Goal: Register for event/course

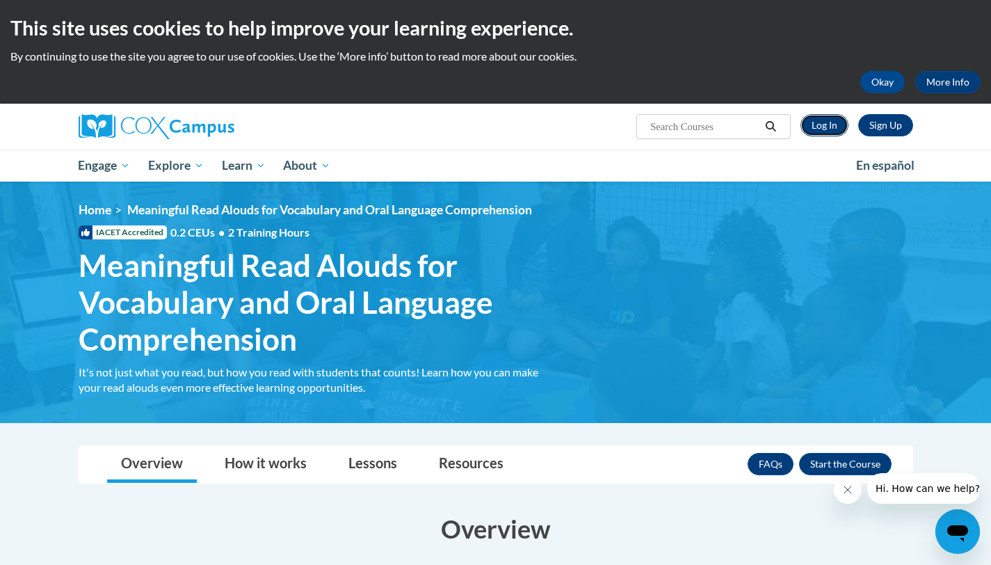
click at [825, 122] on link "Log In" at bounding box center [825, 125] width 48 height 22
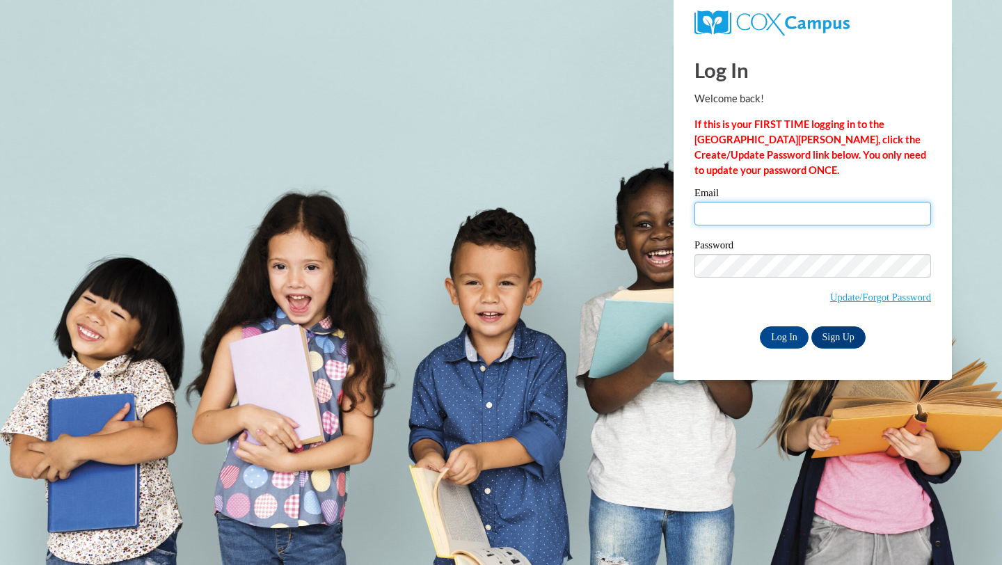
click at [751, 207] on input "Email" at bounding box center [812, 214] width 236 height 24
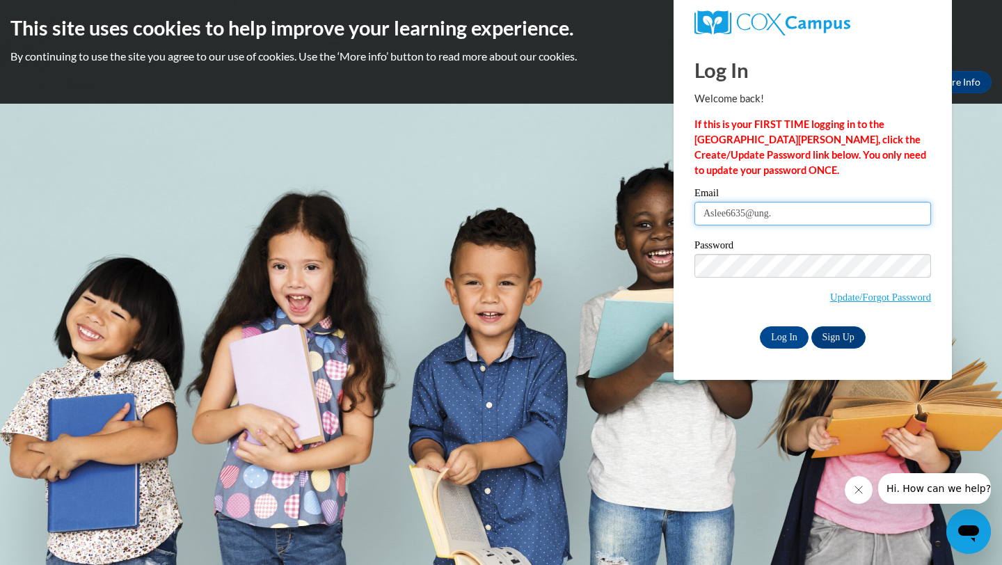
click at [751, 207] on input "Aslee6635@ung." at bounding box center [812, 214] width 236 height 24
click at [833, 212] on input "Aslee6635@ung." at bounding box center [812, 214] width 236 height 24
type input "[EMAIL_ADDRESS][DOMAIN_NAME]"
click at [779, 338] on input "Log In" at bounding box center [784, 337] width 49 height 22
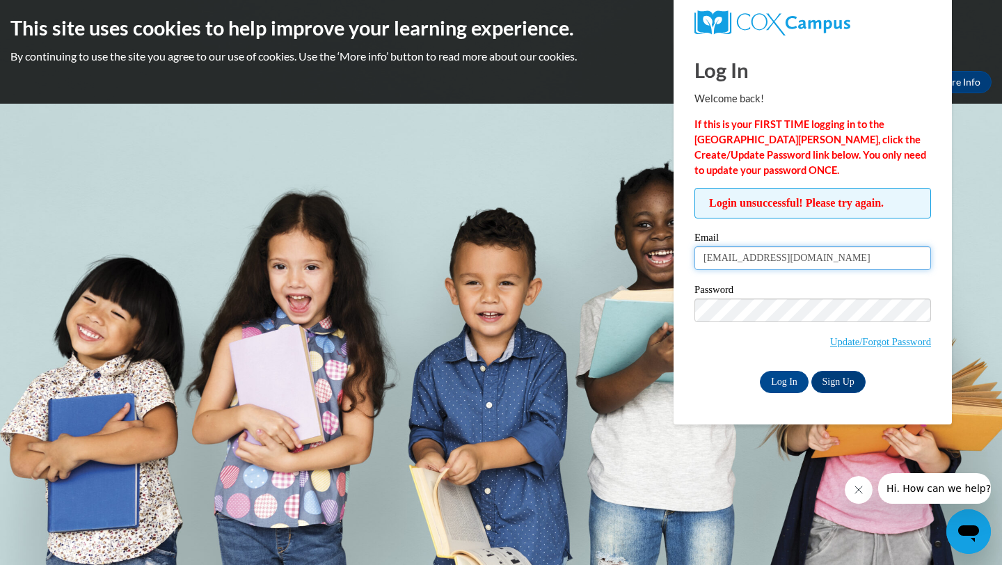
click at [808, 260] on input "[EMAIL_ADDRESS][DOMAIN_NAME]" at bounding box center [812, 258] width 236 height 24
click at [791, 389] on input "Log In" at bounding box center [784, 382] width 49 height 22
click at [859, 337] on link "Update/Forgot Password" at bounding box center [880, 341] width 101 height 11
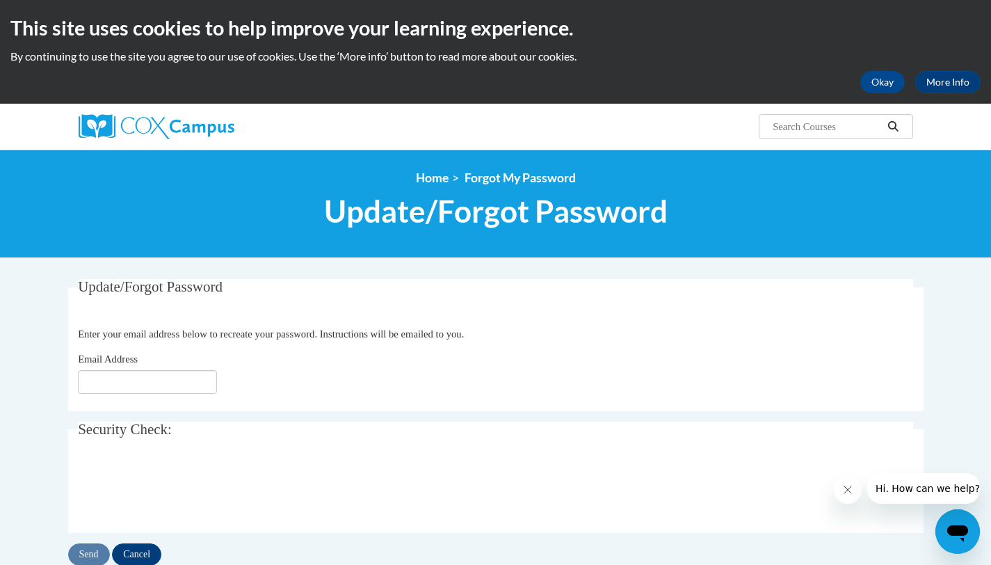
click at [179, 386] on input "Email Address" at bounding box center [147, 382] width 139 height 24
type input "[EMAIL_ADDRESS][DOMAIN_NAME]"
click at [95, 548] on input "Send" at bounding box center [89, 554] width 42 height 22
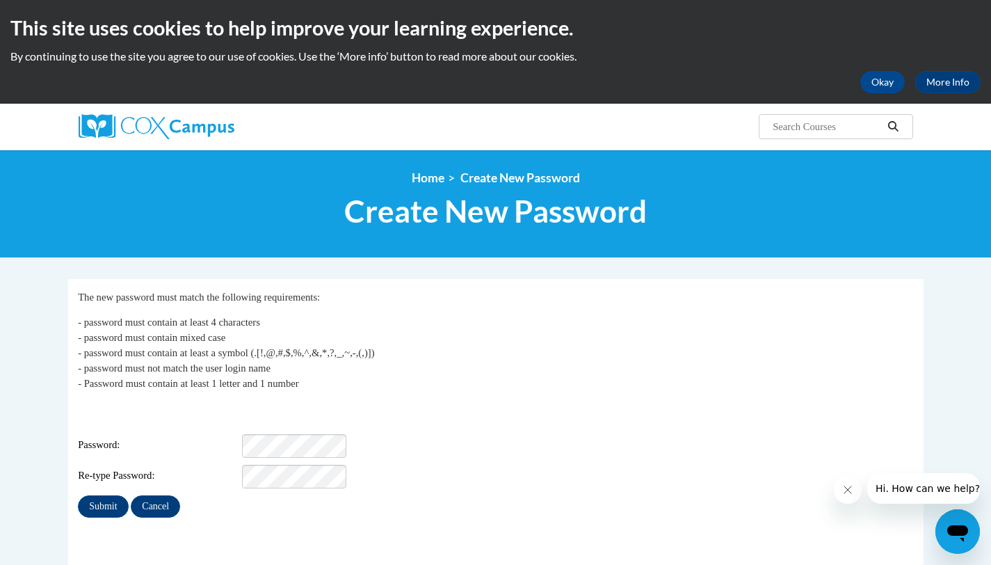
click at [301, 421] on div "Login: aslee6635@ung.edu Password: Re-type Password:" at bounding box center [495, 444] width 835 height 87
click at [111, 497] on input "Submit" at bounding box center [103, 506] width 50 height 22
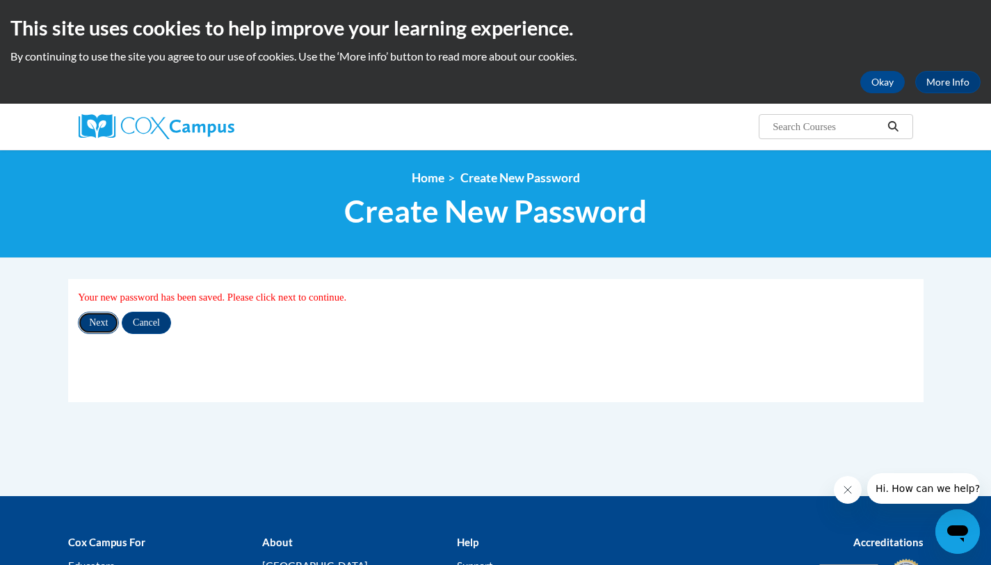
click at [101, 318] on input "Next" at bounding box center [98, 323] width 41 height 22
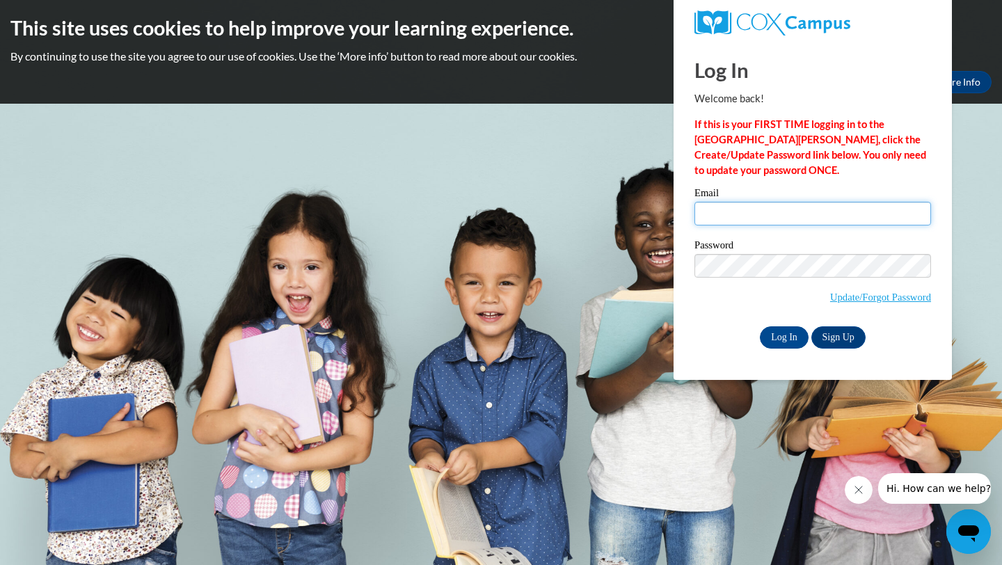
click at [802, 211] on input "Email" at bounding box center [812, 214] width 236 height 24
type input "[EMAIL_ADDRESS][DOMAIN_NAME]"
click at [793, 337] on input "Log In" at bounding box center [784, 337] width 49 height 22
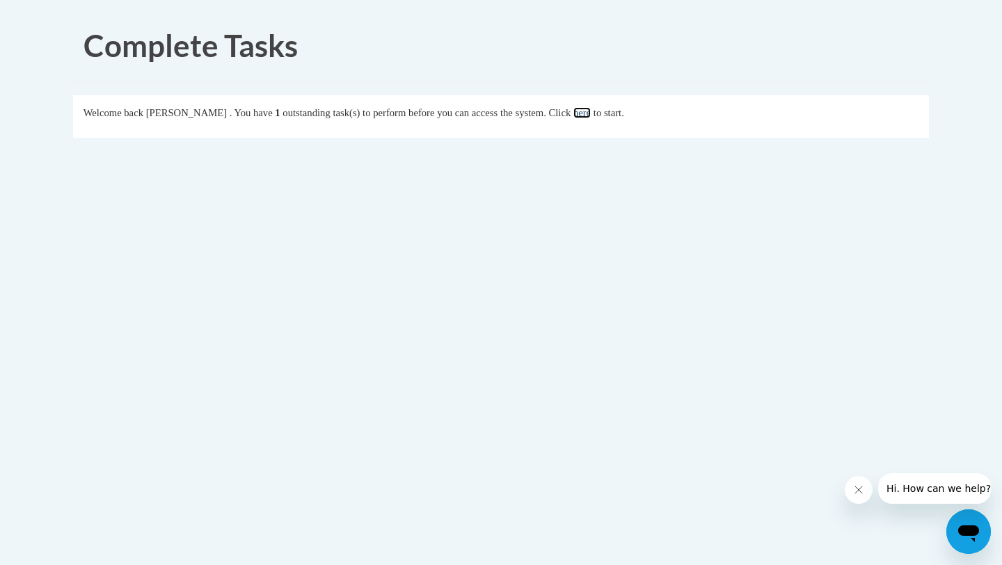
click at [591, 113] on link "here" at bounding box center [581, 112] width 17 height 11
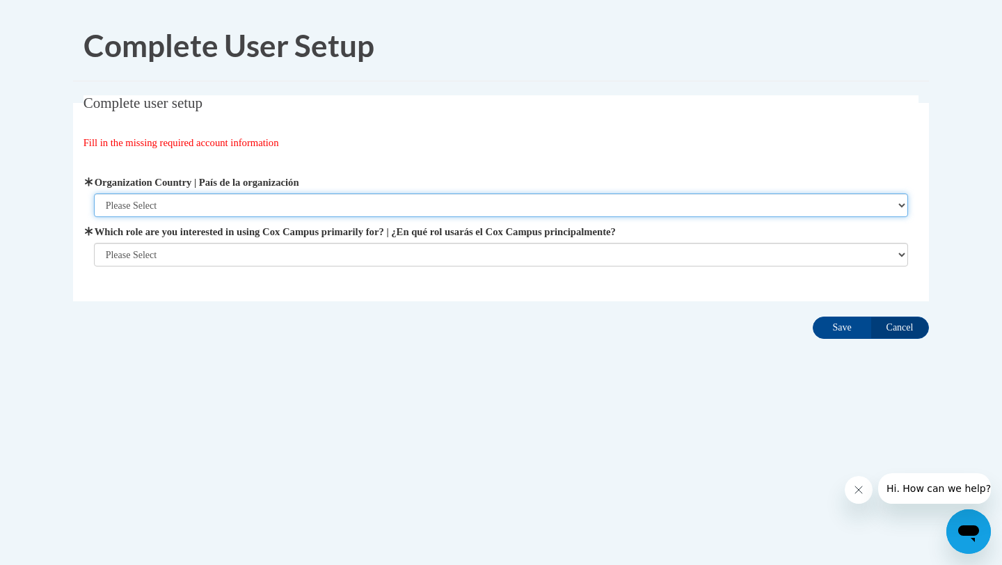
click at [417, 203] on select "Please Select United States | Estados Unidos Outside of the United States | Fue…" at bounding box center [501, 205] width 815 height 24
select select "ad49bcad-a171-4b2e-b99c-48b446064914"
click at [94, 193] on select "Please Select United States | Estados Unidos Outside of the United States | Fue…" at bounding box center [501, 205] width 815 height 24
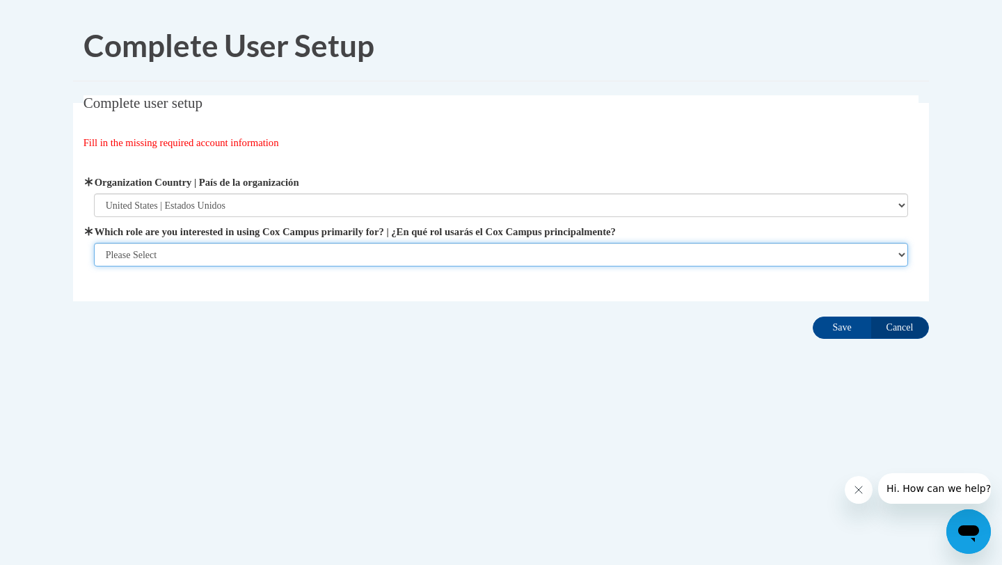
click at [419, 247] on select "Please Select College/University | Colegio/Universidad Community/Nonprofit Part…" at bounding box center [501, 255] width 815 height 24
select select "5a18ea06-2b54-4451-96f2-d152daf9eac5"
click at [94, 266] on select "Please Select College/University | Colegio/Universidad Community/Nonprofit Part…" at bounding box center [501, 255] width 815 height 24
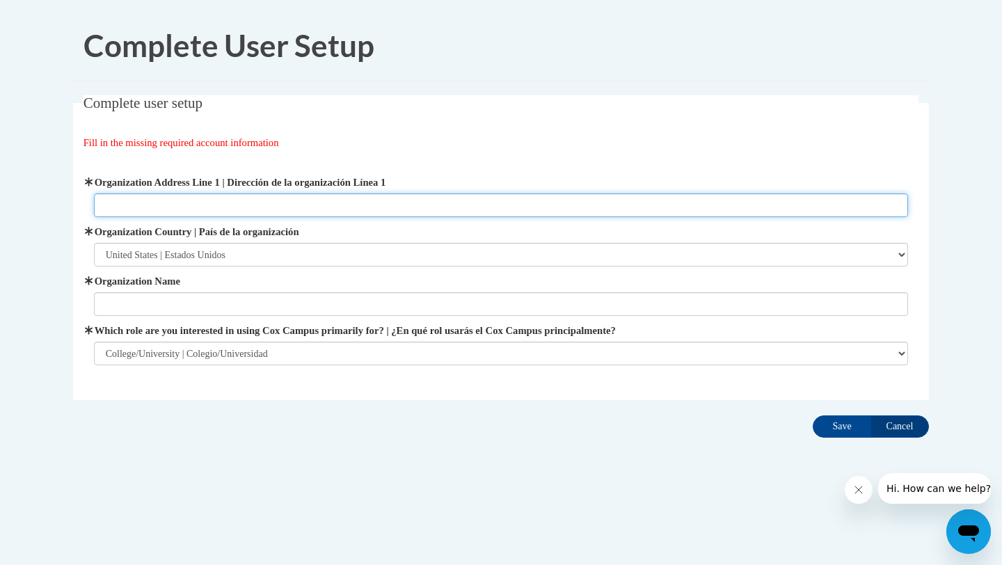
click at [554, 195] on input "Organization Address Line 1 | Dirección de la organización Línea 1" at bounding box center [501, 205] width 815 height 24
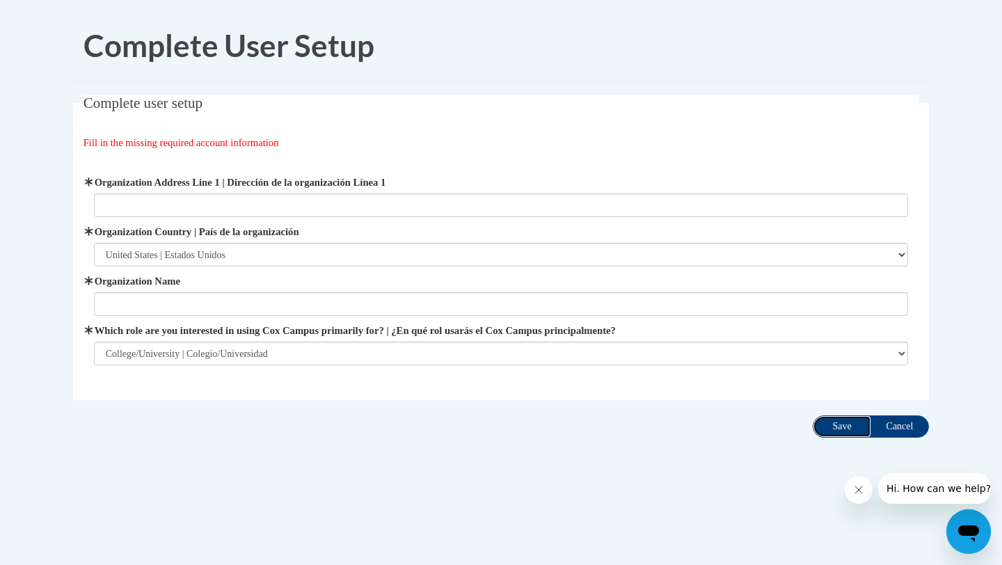
click at [836, 422] on input "Save" at bounding box center [841, 426] width 58 height 22
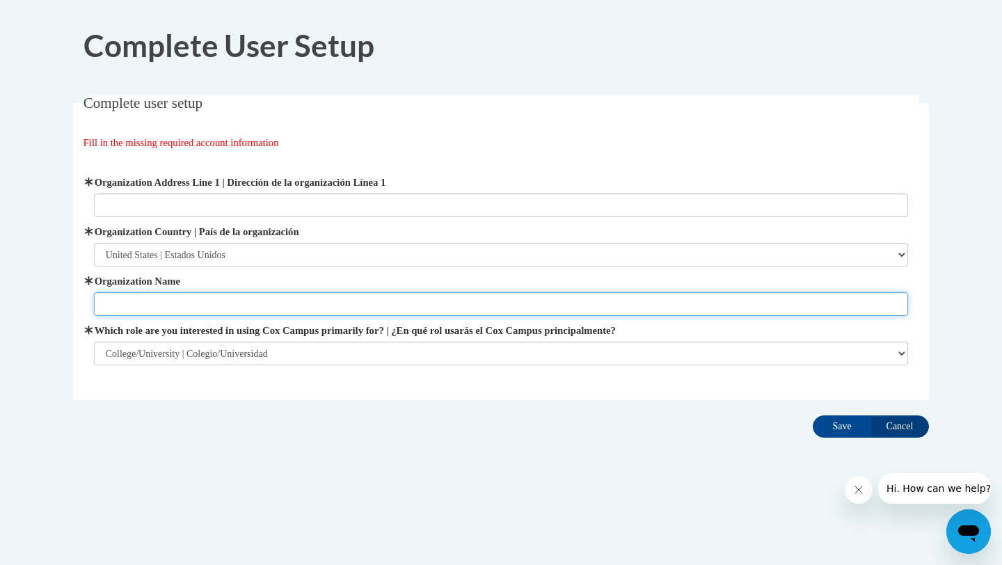
click at [548, 309] on input "Organization Name" at bounding box center [501, 304] width 815 height 24
type input "University of North Georgia"
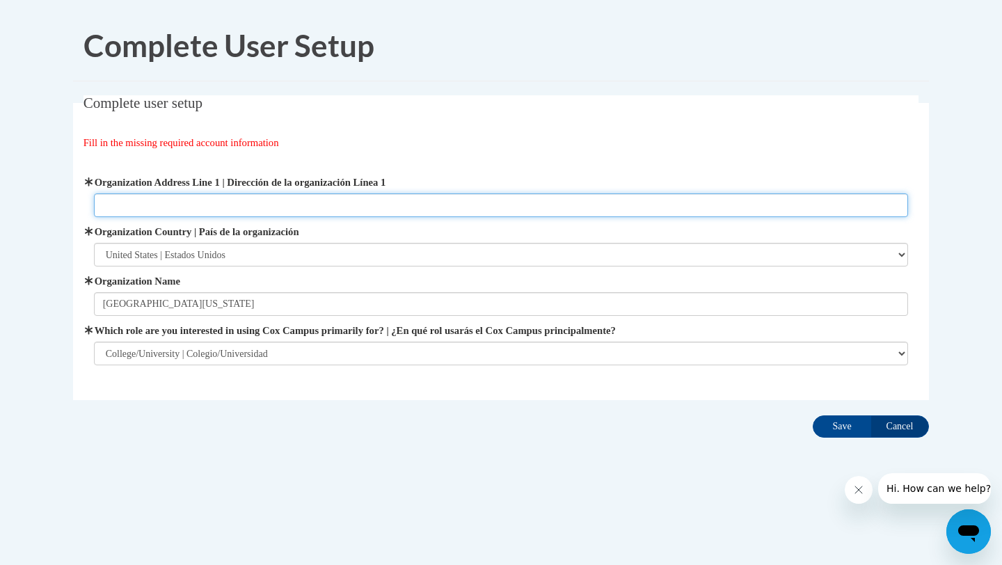
click at [504, 202] on input "Organization Address Line 1 | Dirección de la organización Línea 1" at bounding box center [501, 205] width 815 height 24
type input "82 College Cir. Dahlonega GA"
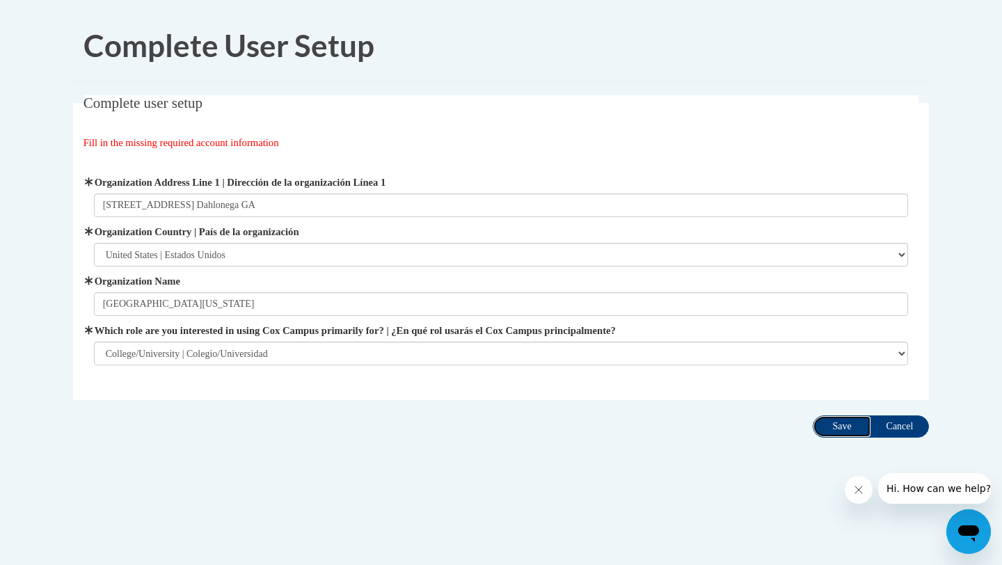
click at [851, 431] on input "Save" at bounding box center [841, 426] width 58 height 22
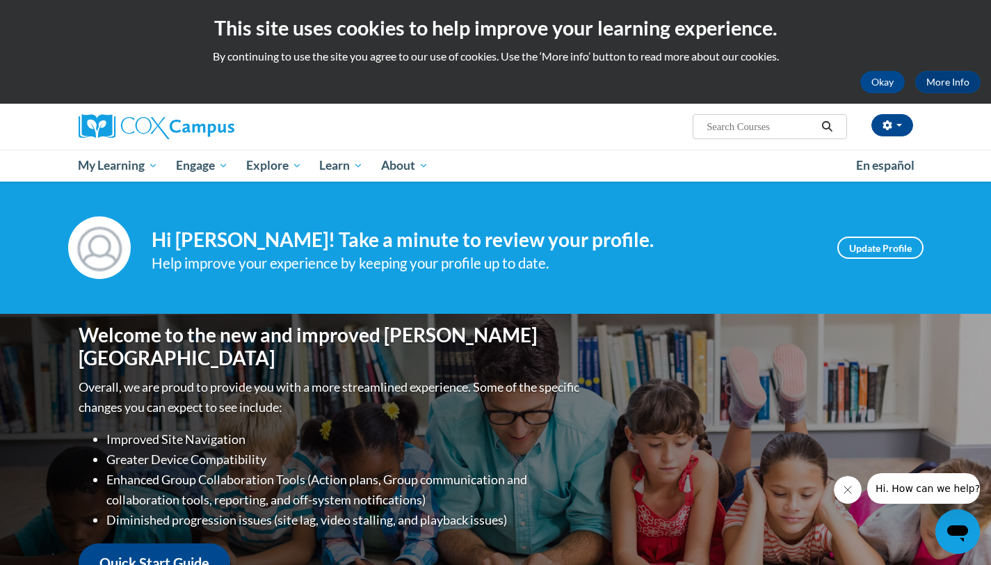
click at [740, 134] on input "Search..." at bounding box center [760, 126] width 111 height 17
type input "meaningful read alouds"
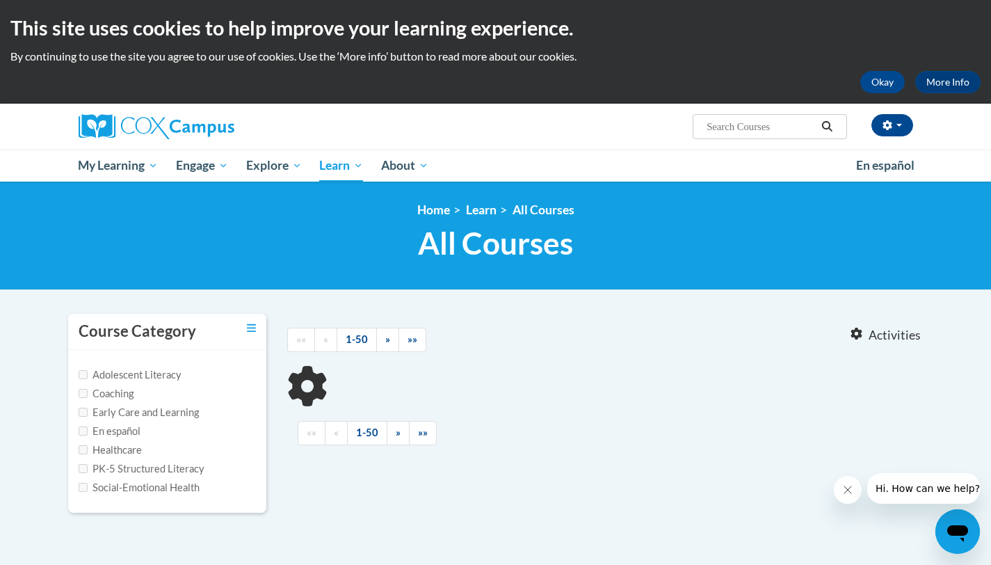
type input "meaningful read alouds"
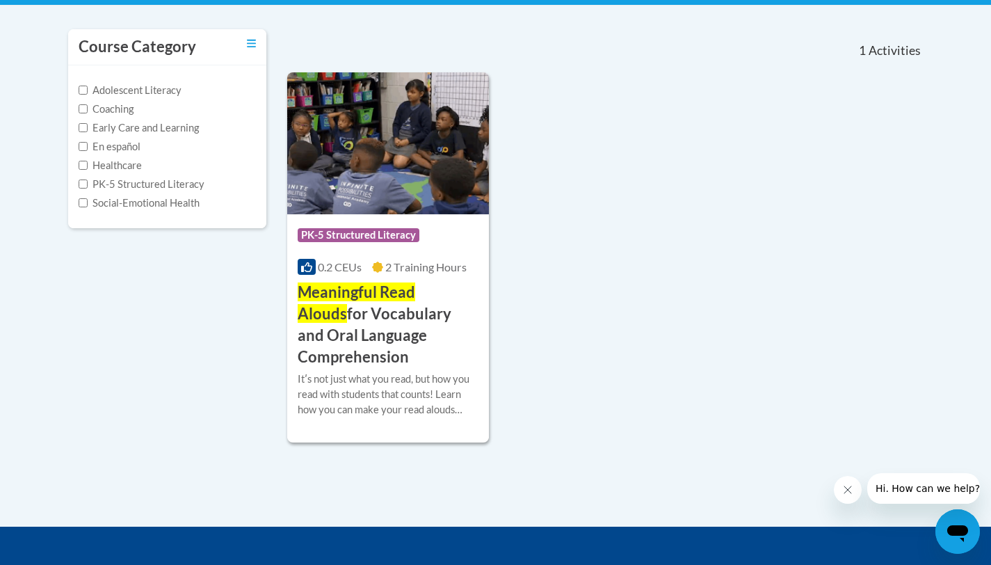
scroll to position [288, 0]
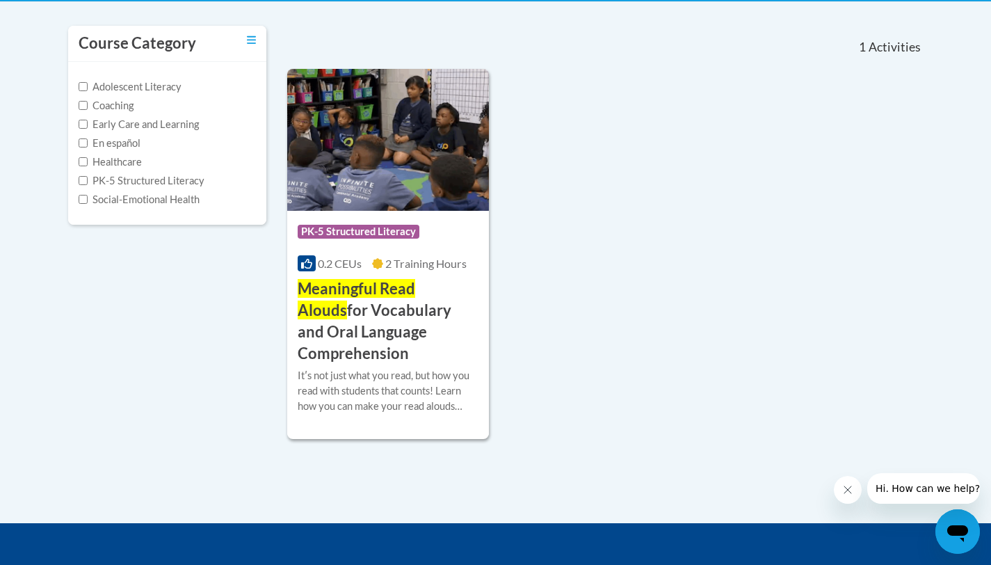
click at [380, 337] on h3 "Meaningful Read Alouds for Vocabulary and Oral Language Comprehension" at bounding box center [389, 321] width 182 height 86
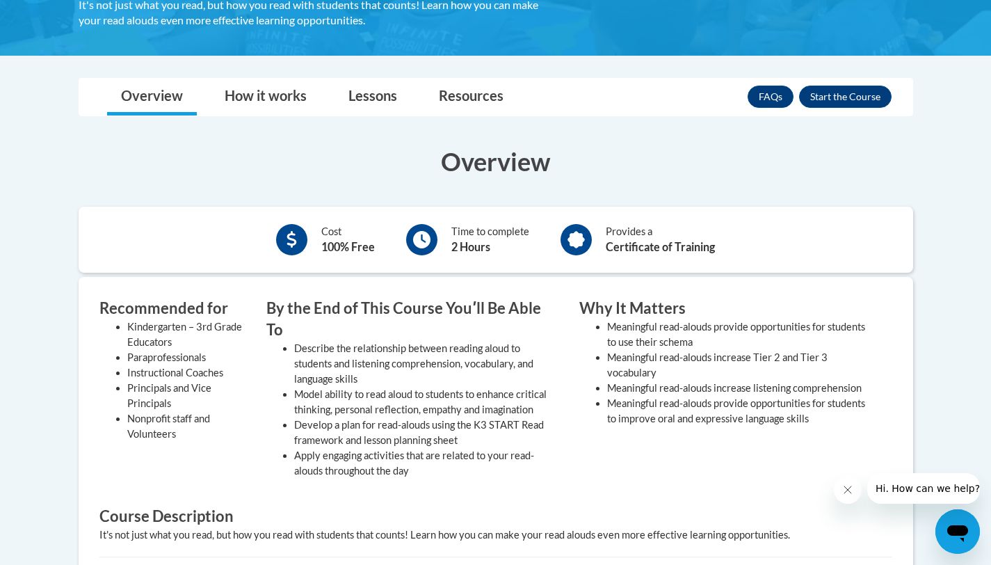
scroll to position [363, 0]
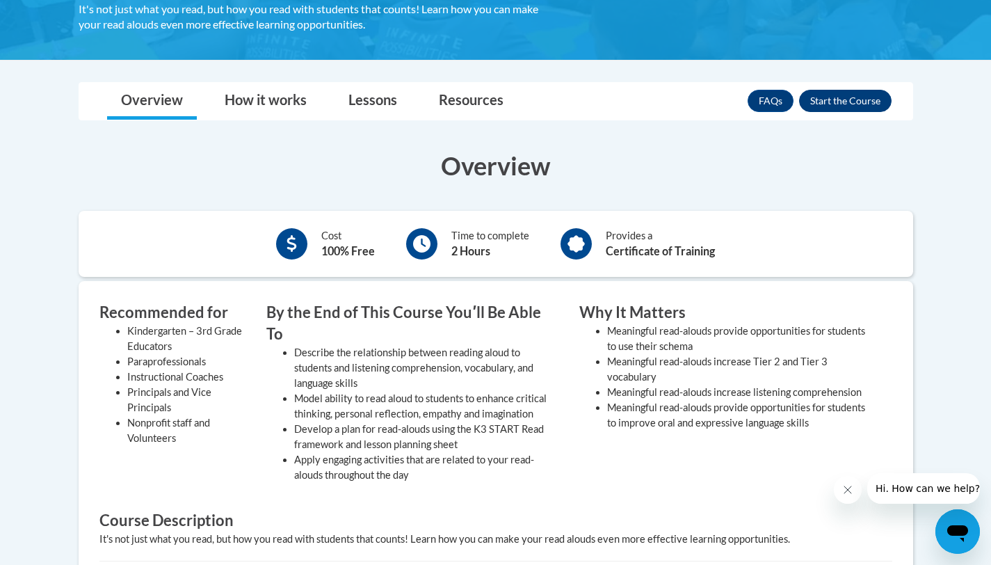
click at [829, 107] on button "Enroll" at bounding box center [845, 101] width 93 height 22
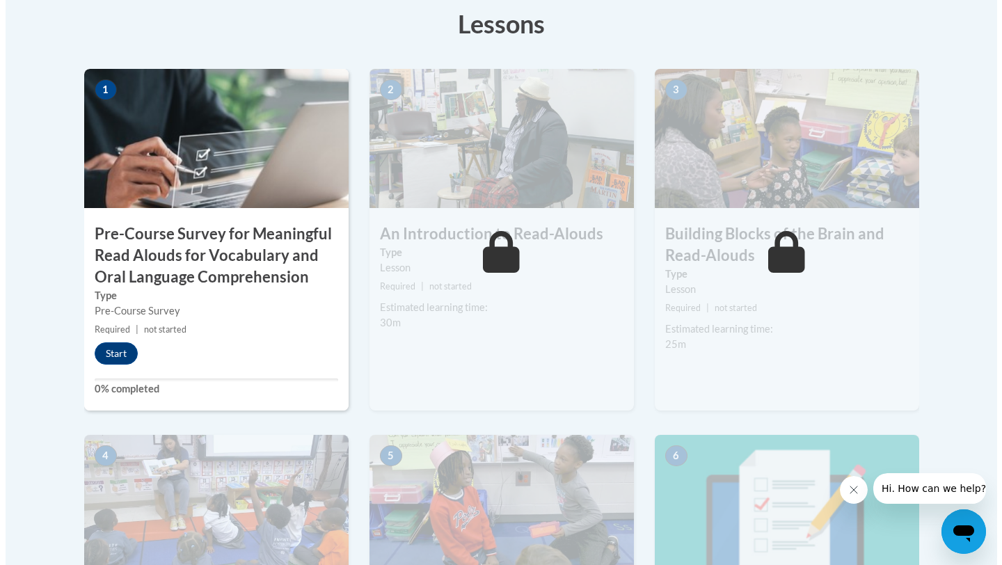
scroll to position [438, 0]
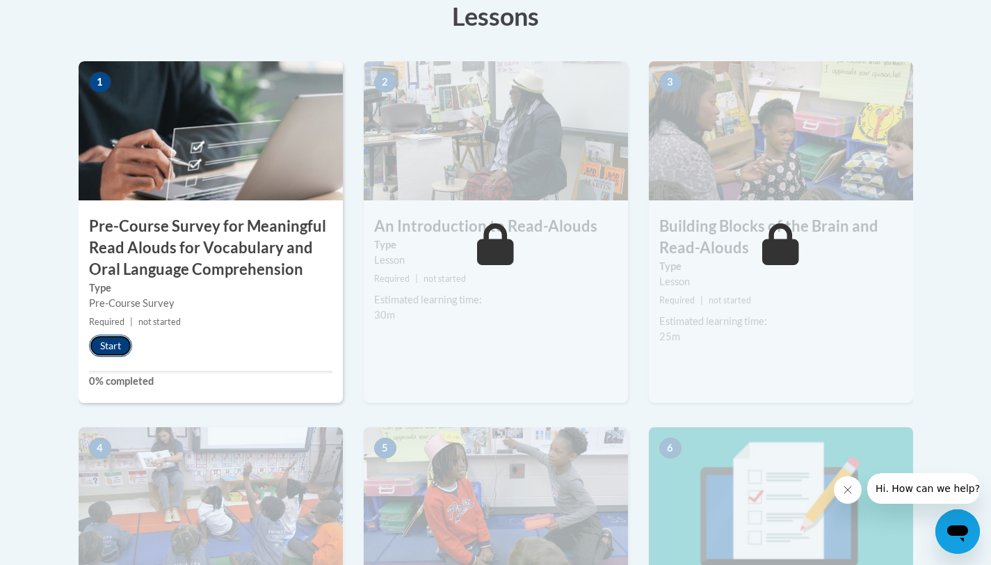
click at [108, 341] on button "Start" at bounding box center [110, 346] width 43 height 22
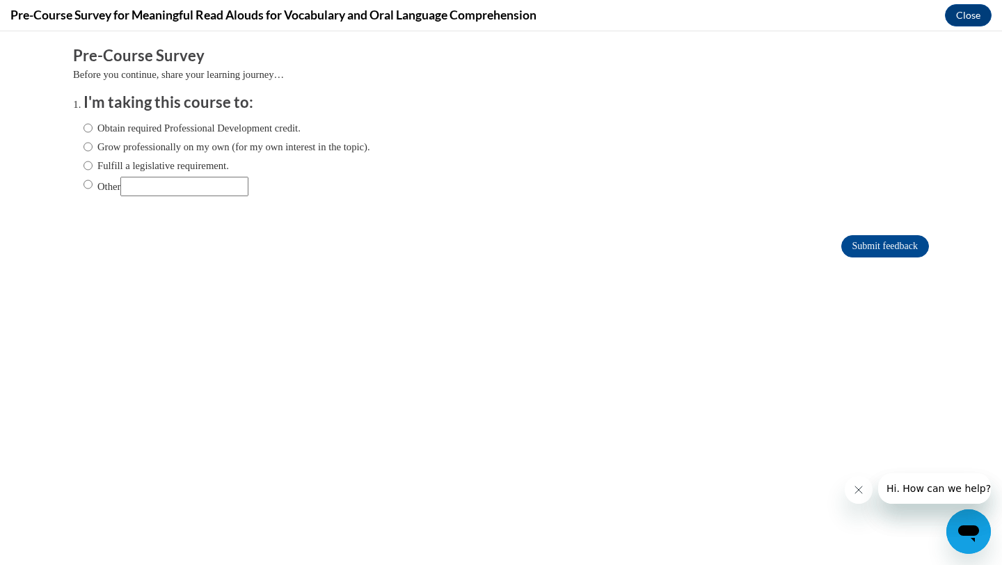
scroll to position [0, 0]
click at [214, 130] on label "Obtain required Professional Development credit." at bounding box center [191, 127] width 217 height 15
click at [93, 130] on input "Obtain required Professional Development credit." at bounding box center [87, 127] width 9 height 15
radio input "true"
click at [845, 244] on input "Submit feedback" at bounding box center [885, 246] width 88 height 22
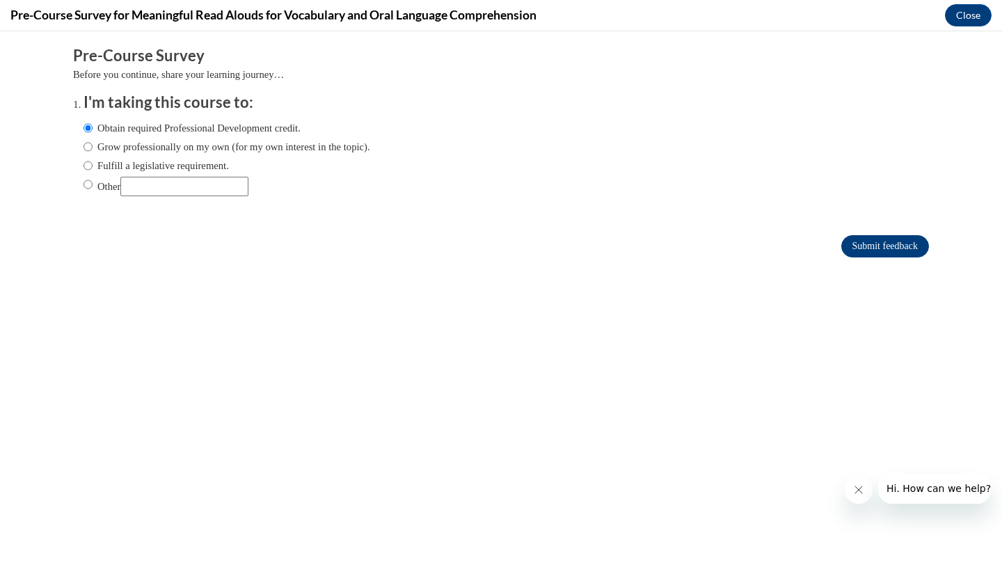
click at [901, 256] on input "Submit feedback" at bounding box center [885, 246] width 88 height 22
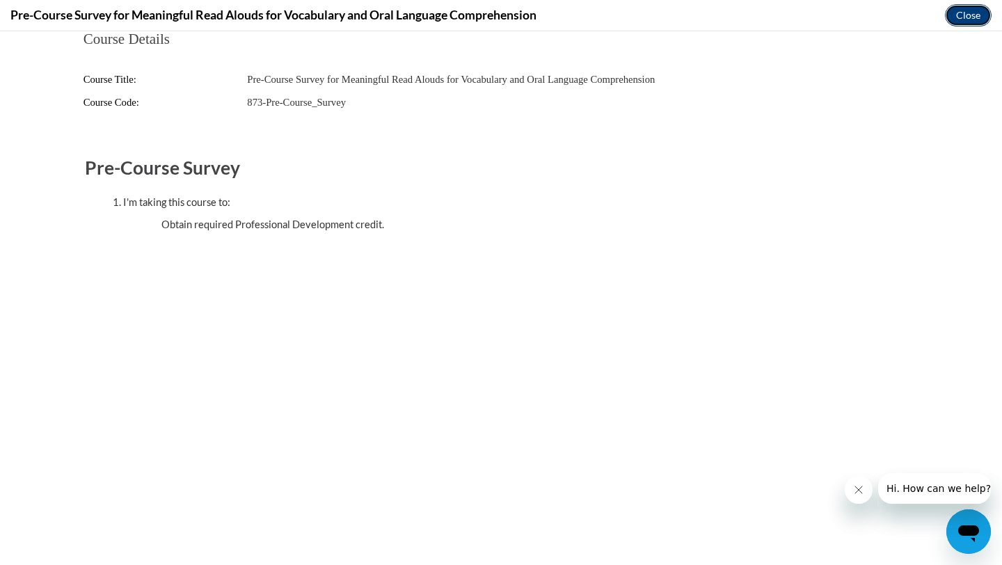
click at [964, 25] on button "Close" at bounding box center [968, 15] width 47 height 22
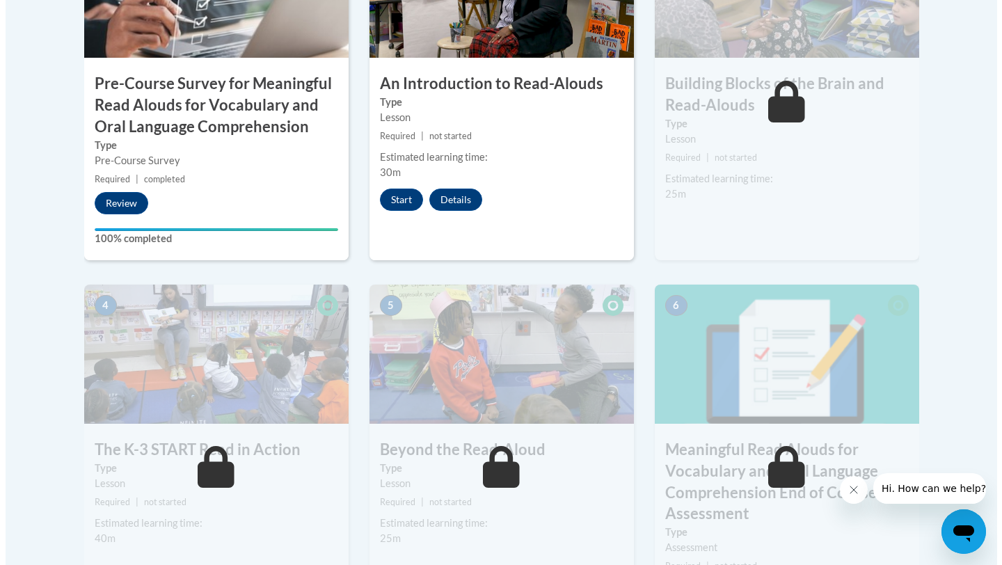
scroll to position [582, 0]
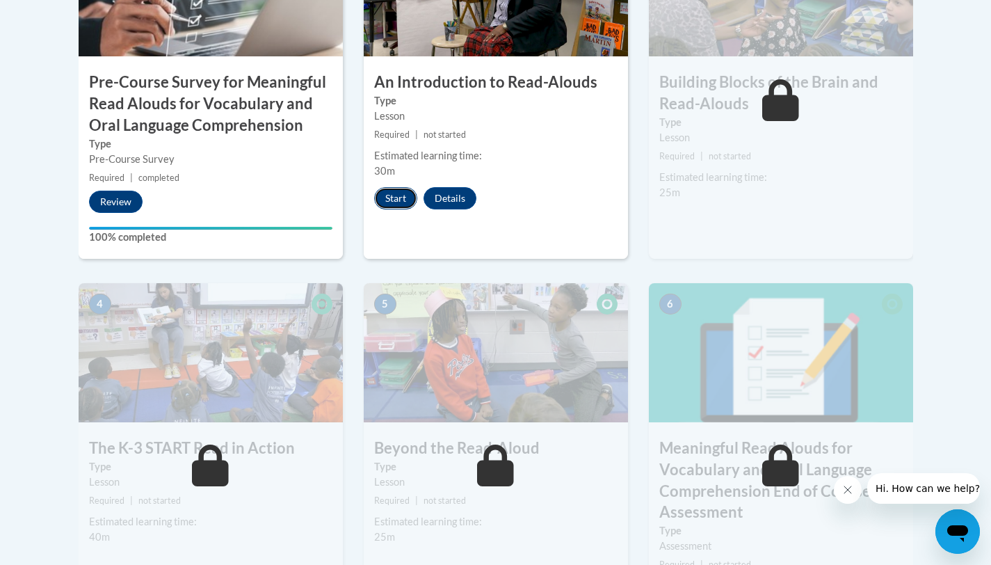
click at [394, 195] on button "Start" at bounding box center [395, 198] width 43 height 22
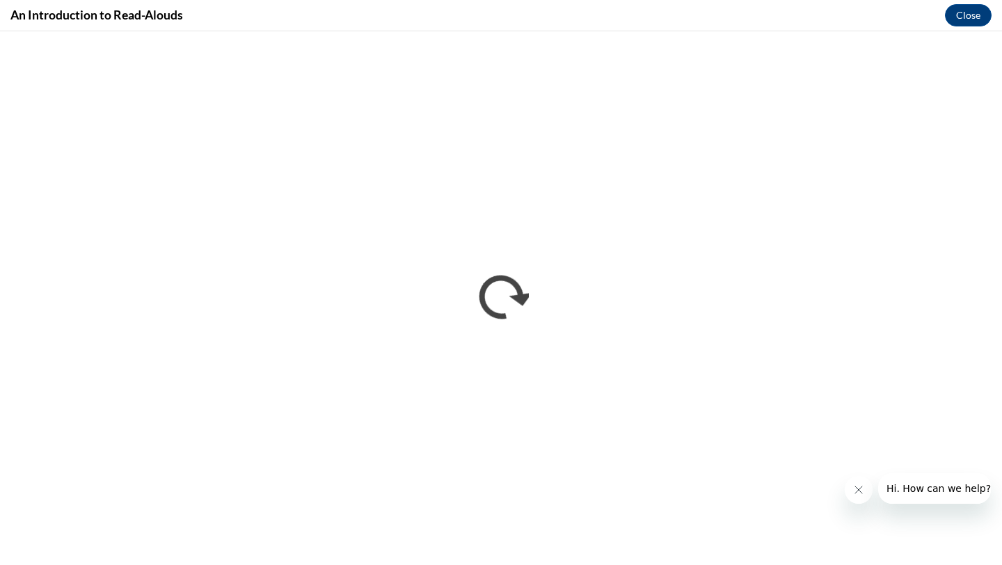
scroll to position [0, 0]
drag, startPoint x: 1001, startPoint y: 378, endPoint x: 1000, endPoint y: 448, distance: 70.3
click at [1000, 448] on iframe "</div></body> </html>" at bounding box center [501, 298] width 1002 height 534
